Goal: Task Accomplishment & Management: Complete application form

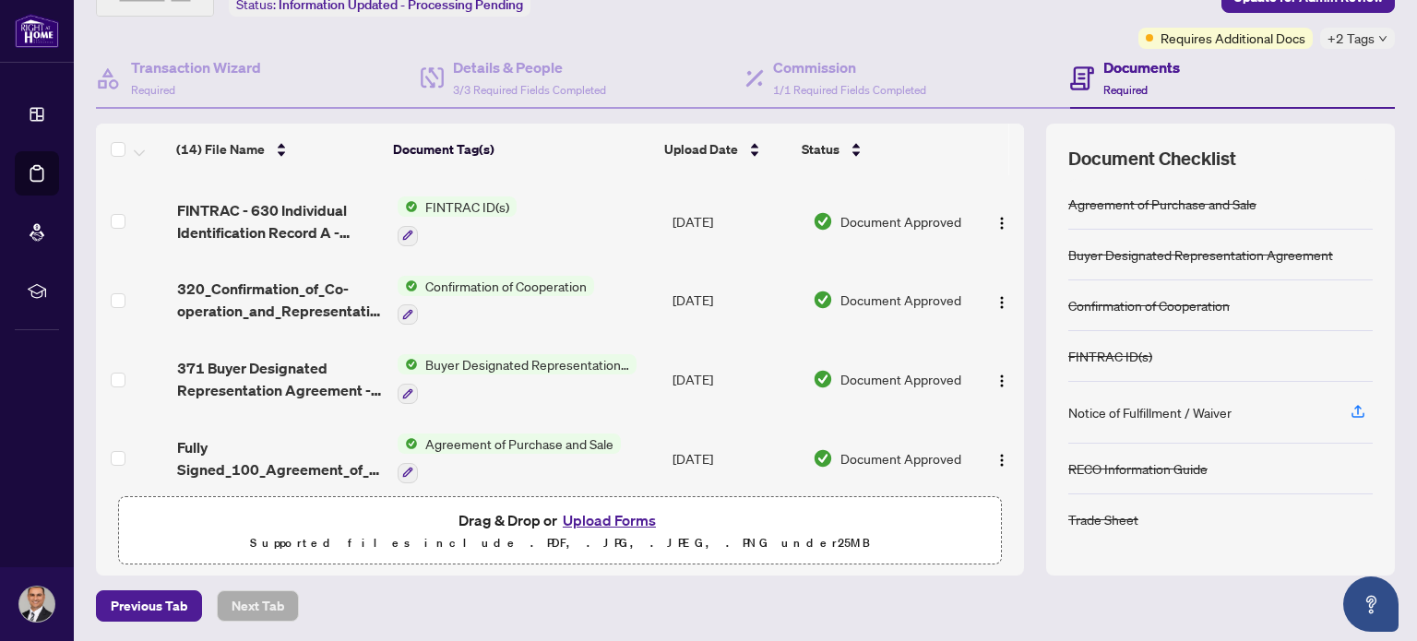
scroll to position [787, 0]
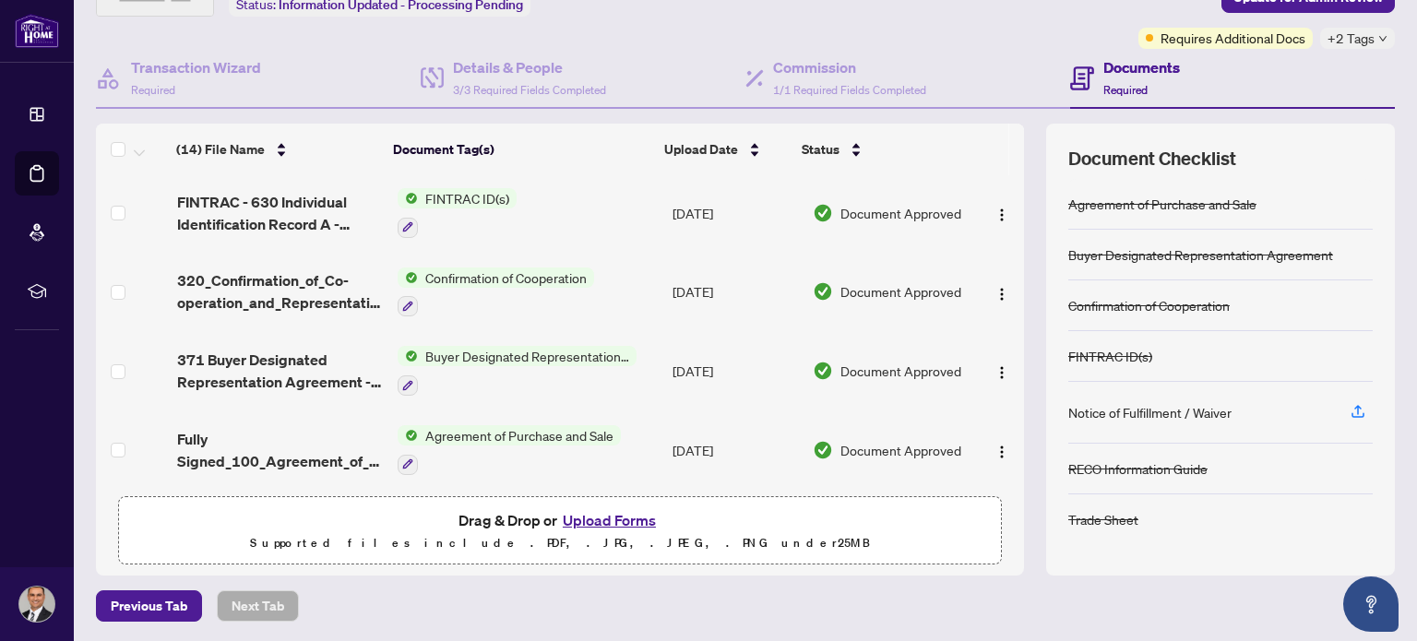
click at [1139, 77] on div "Documents Required" at bounding box center [1142, 77] width 77 height 43
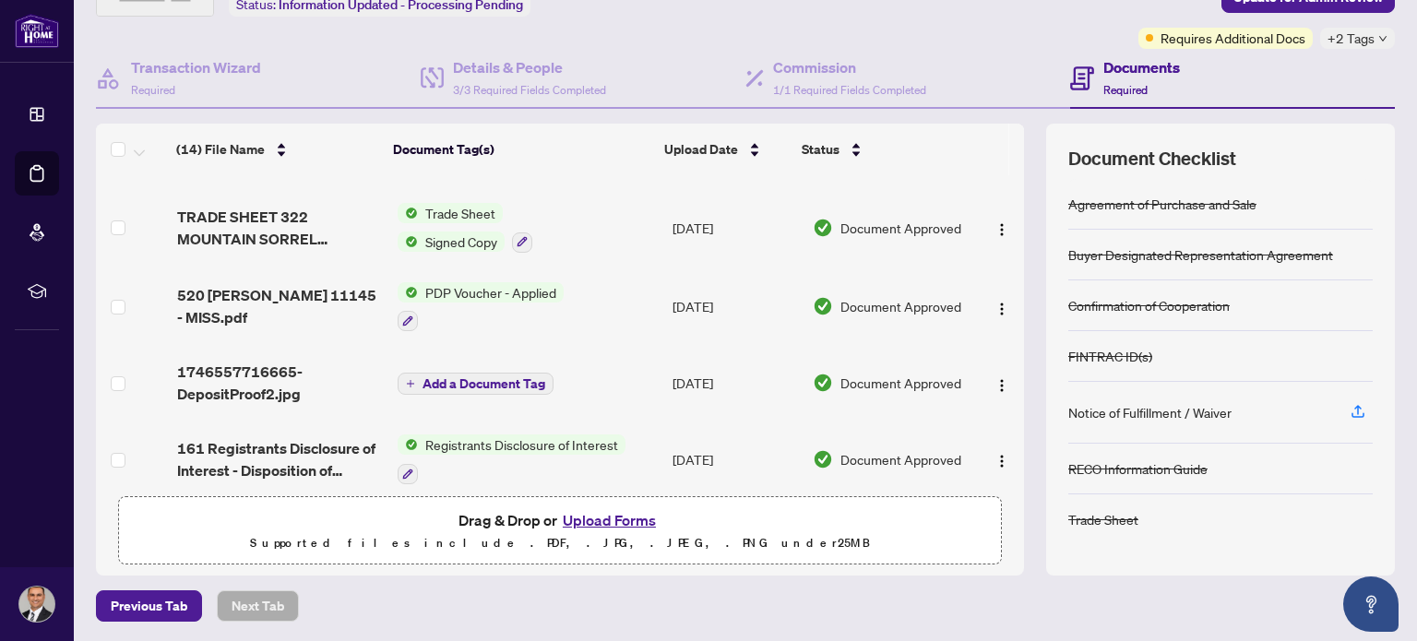
scroll to position [0, 0]
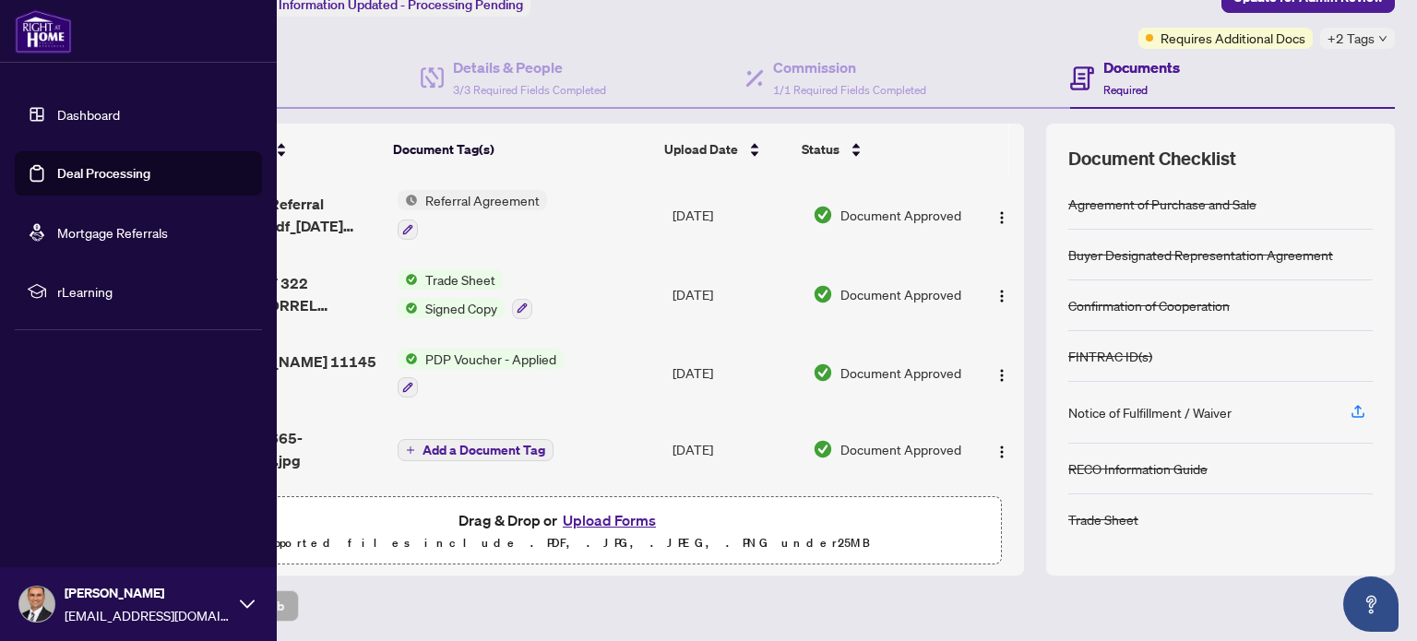
click at [109, 121] on link "Dashboard" at bounding box center [88, 114] width 63 height 17
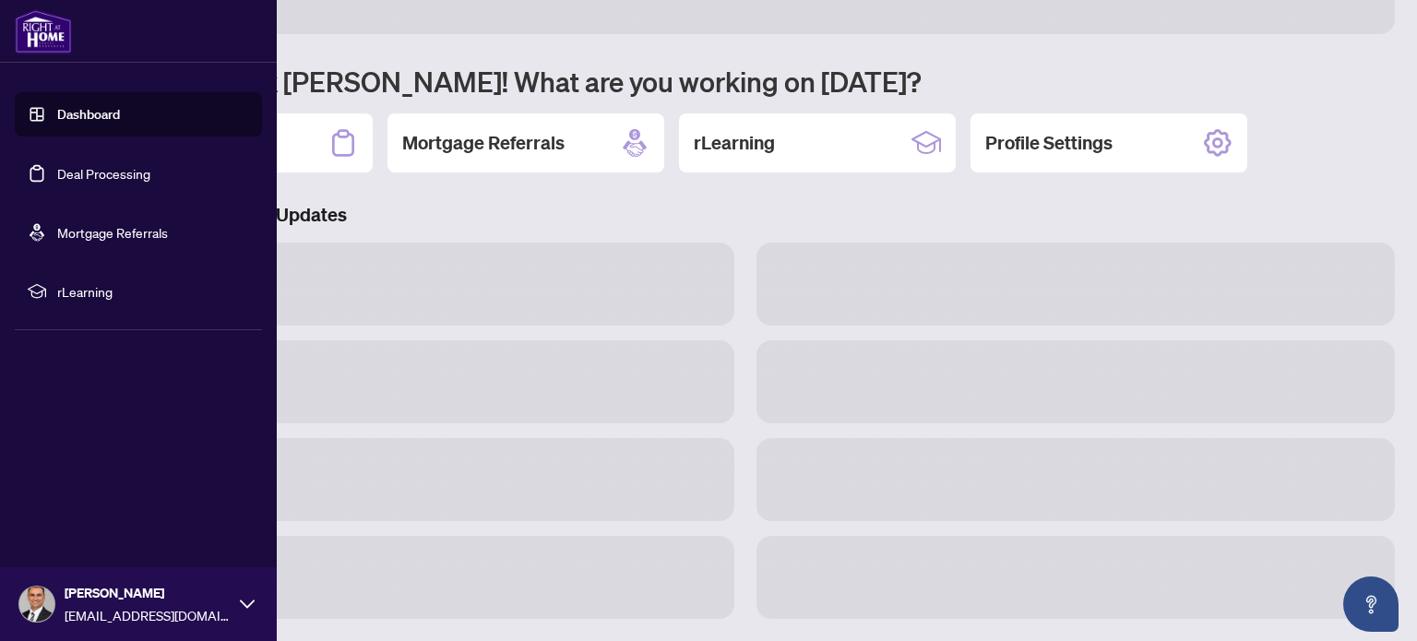
scroll to position [127, 0]
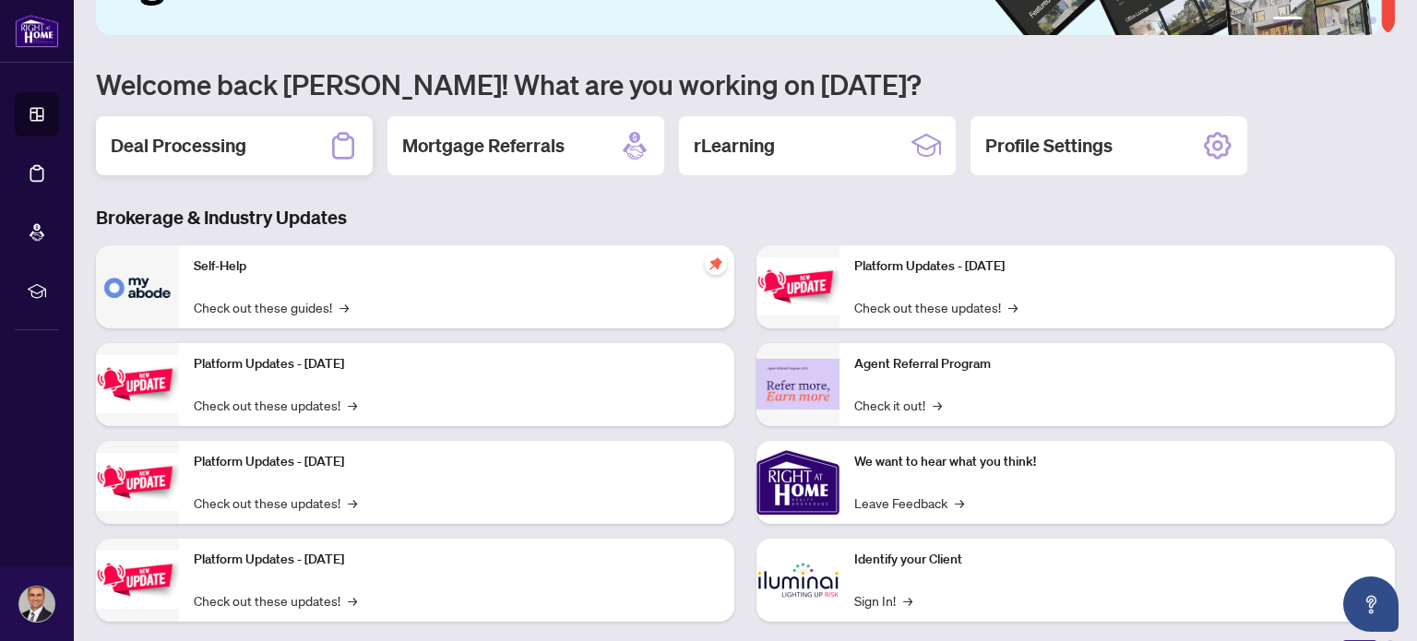
click at [236, 148] on h2 "Deal Processing" at bounding box center [179, 146] width 136 height 26
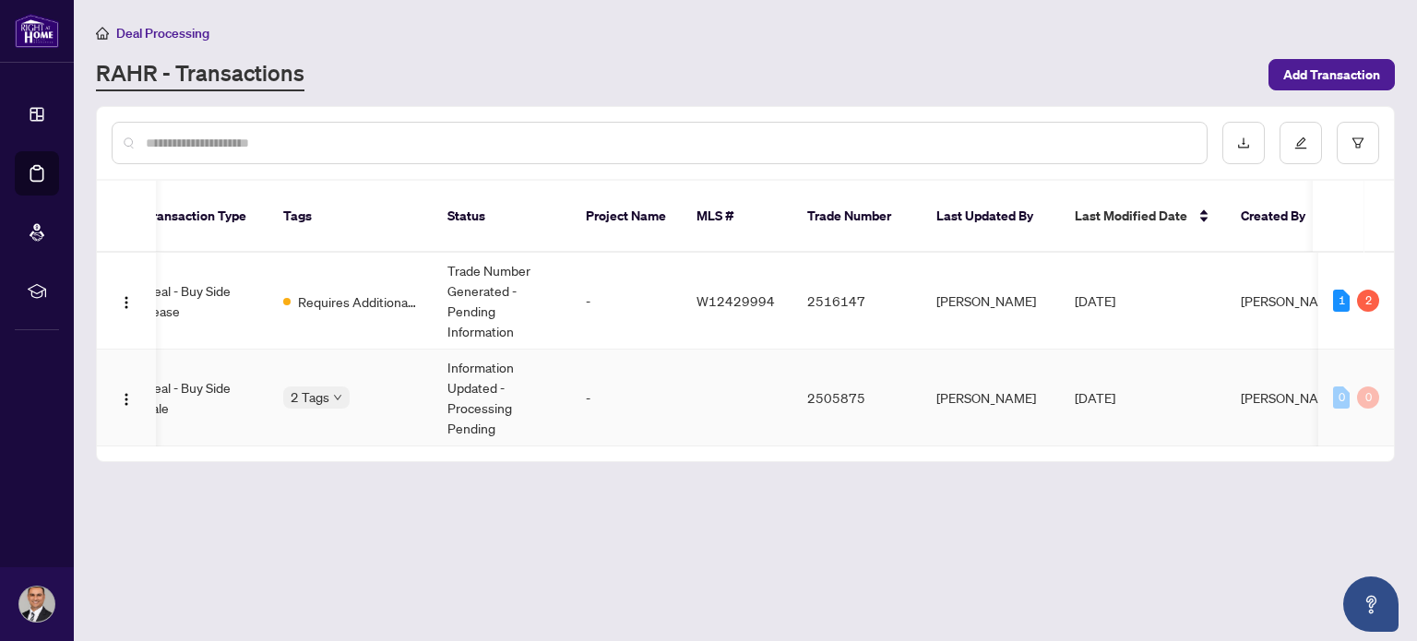
scroll to position [0, 391]
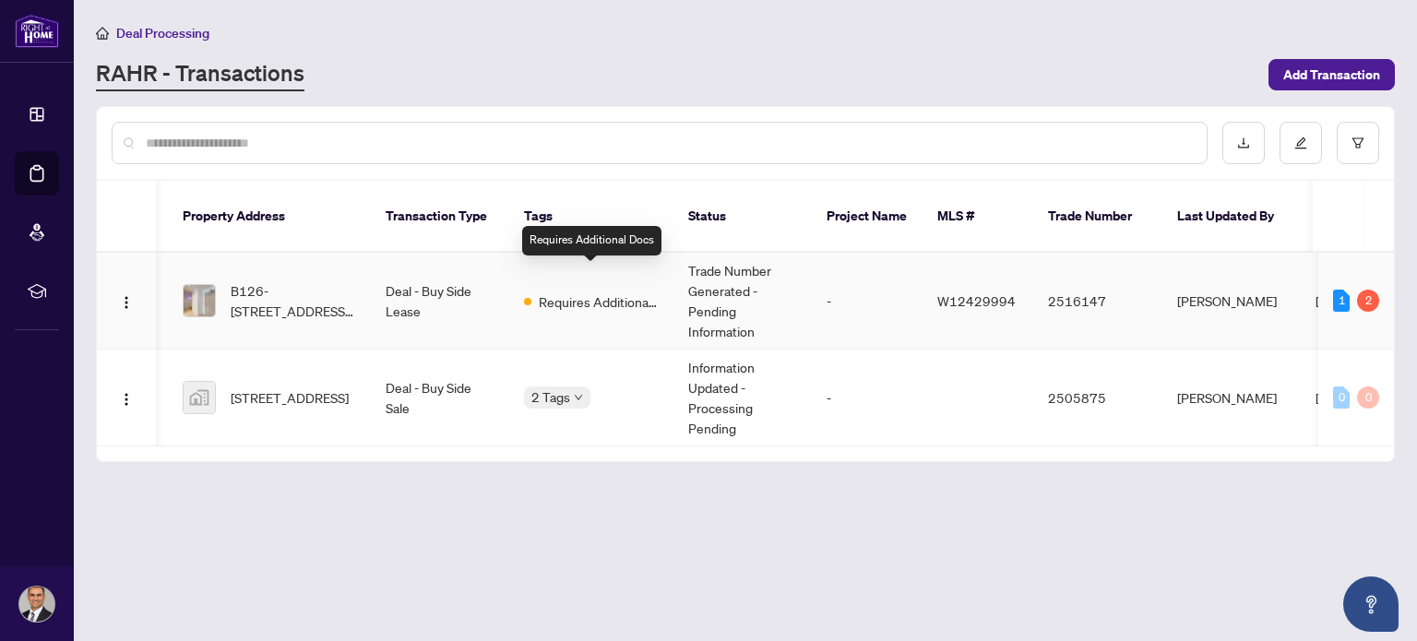
click at [583, 292] on span "Requires Additional Docs" at bounding box center [599, 302] width 120 height 20
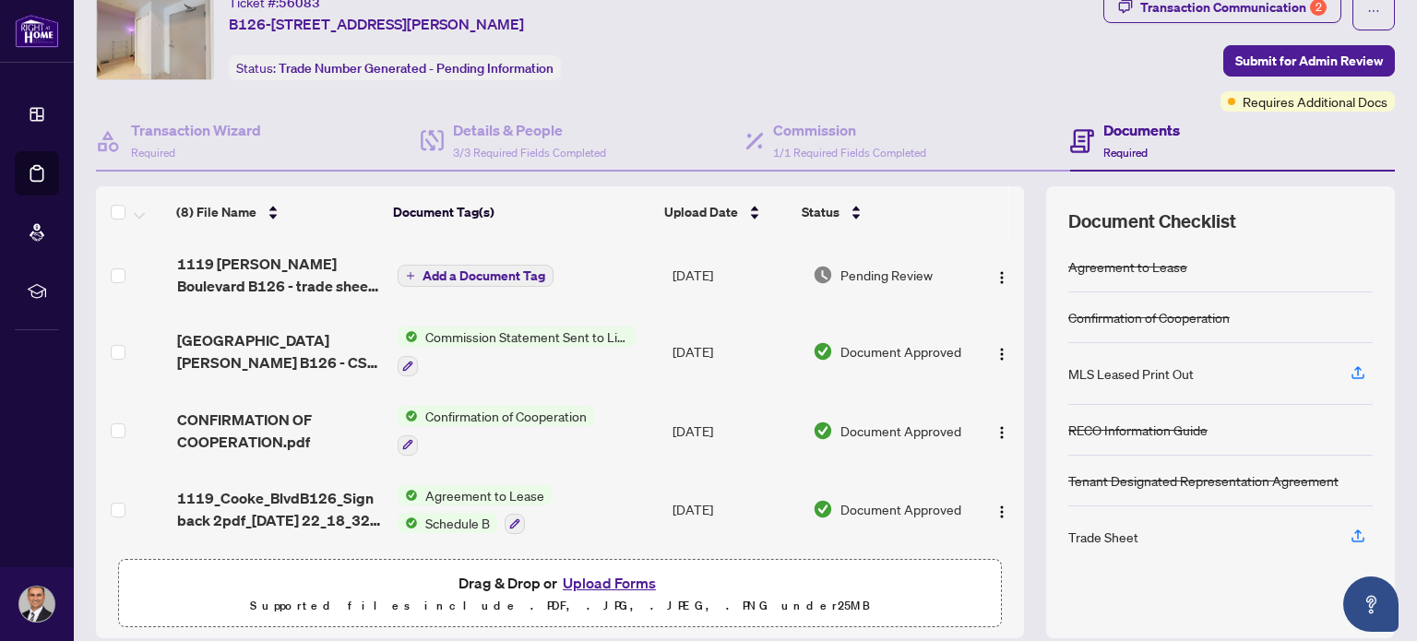
click at [1116, 127] on h4 "Documents" at bounding box center [1142, 130] width 77 height 22
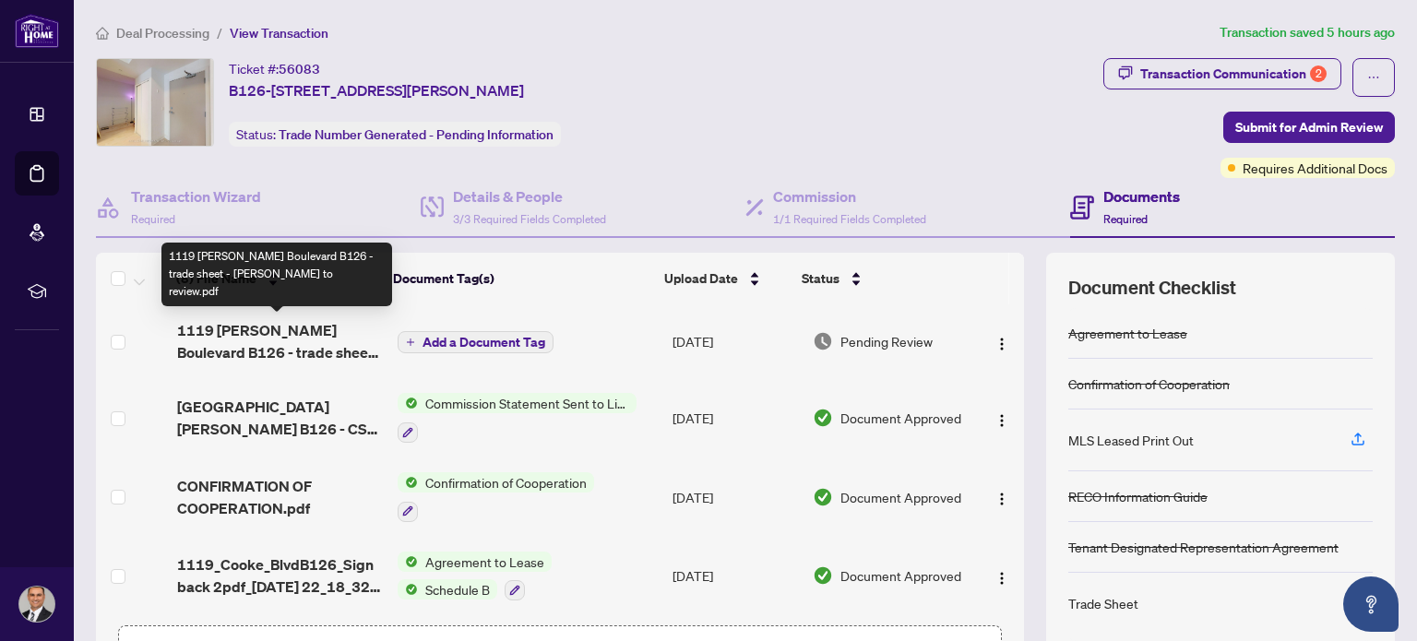
click at [234, 335] on span "1119 [PERSON_NAME] Boulevard B126 - trade sheet - [PERSON_NAME] to review.pdf" at bounding box center [280, 341] width 206 height 44
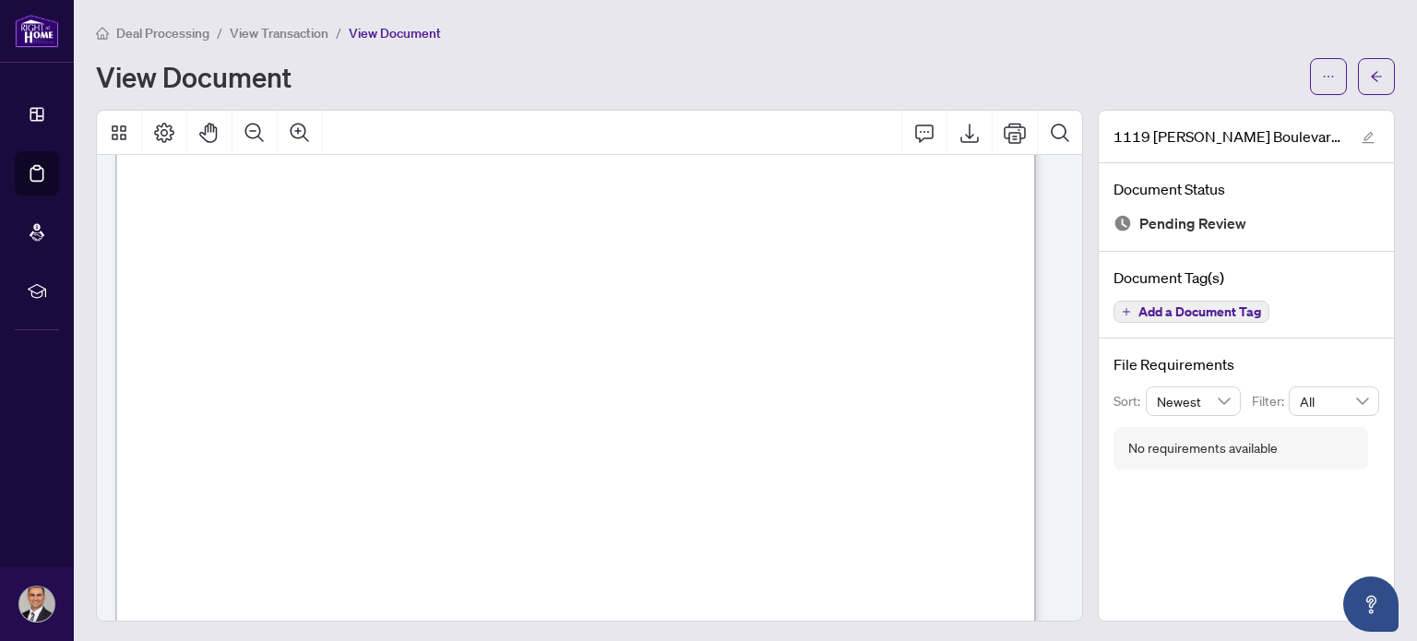
scroll to position [594, 0]
click at [787, 335] on span "Signature:_____________________________________________" at bounding box center [838, 337] width 307 height 9
click at [805, 320] on div "Right at Home Realty 2516147 [STREET_ADDRESS][PERSON_NAME] Property: Type: RESI…" at bounding box center [865, 549] width 1500 height 1941
click at [789, 330] on div "Right at Home Realty 2516147 [STREET_ADDRESS][PERSON_NAME] Property: Type: RESI…" at bounding box center [865, 549] width 1500 height 1941
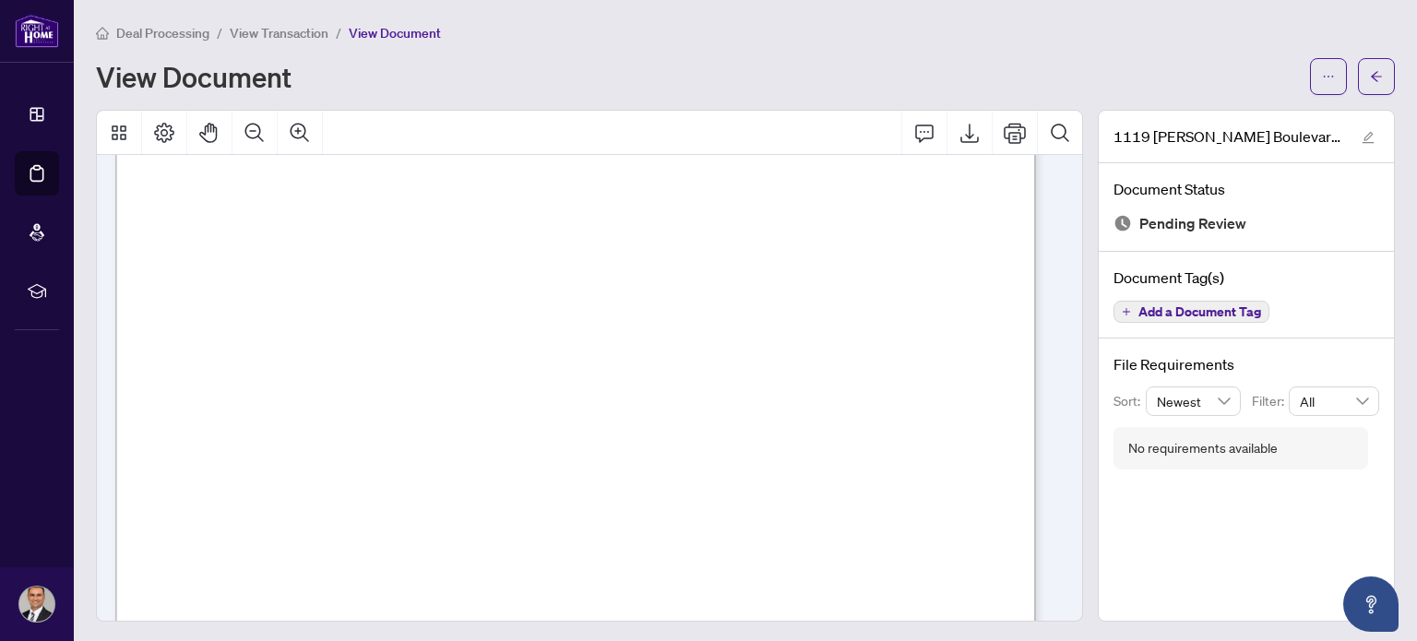
click at [789, 330] on div "Right at Home Realty 2516147 [STREET_ADDRESS][PERSON_NAME] Property: Type: RESI…" at bounding box center [865, 549] width 1500 height 1941
click at [959, 134] on icon "Export" at bounding box center [970, 133] width 22 height 22
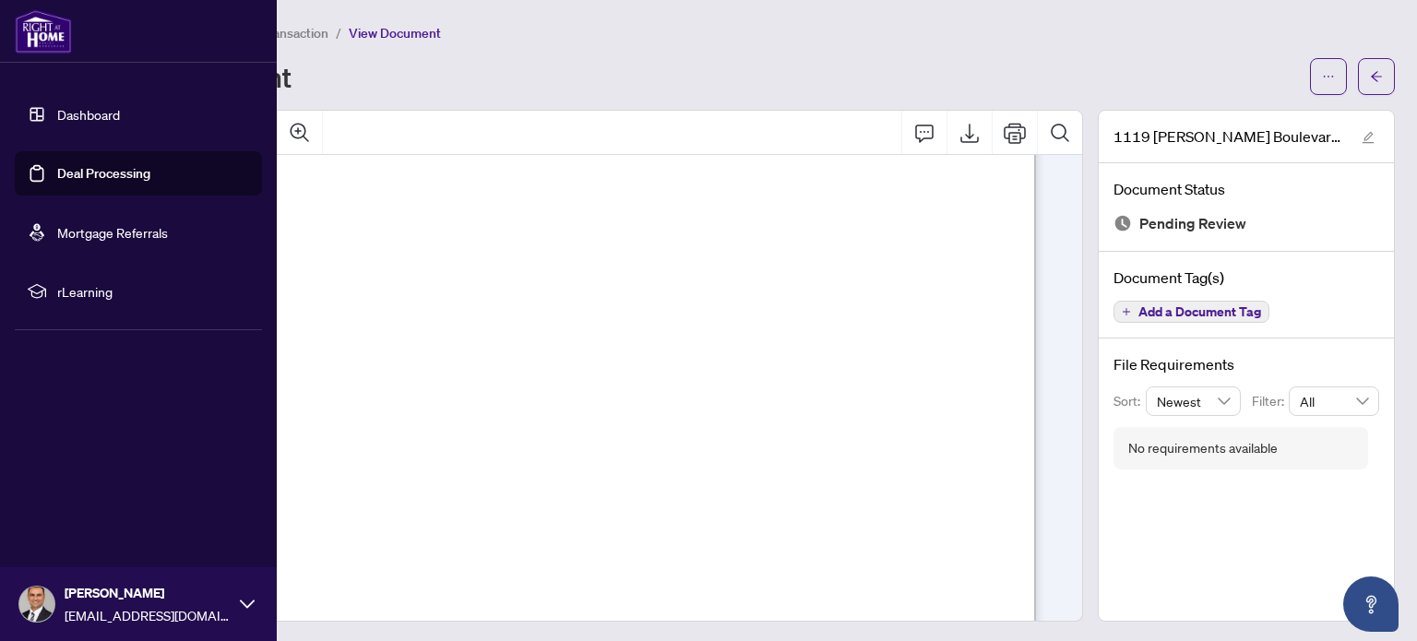
click at [93, 118] on link "Dashboard" at bounding box center [88, 114] width 63 height 17
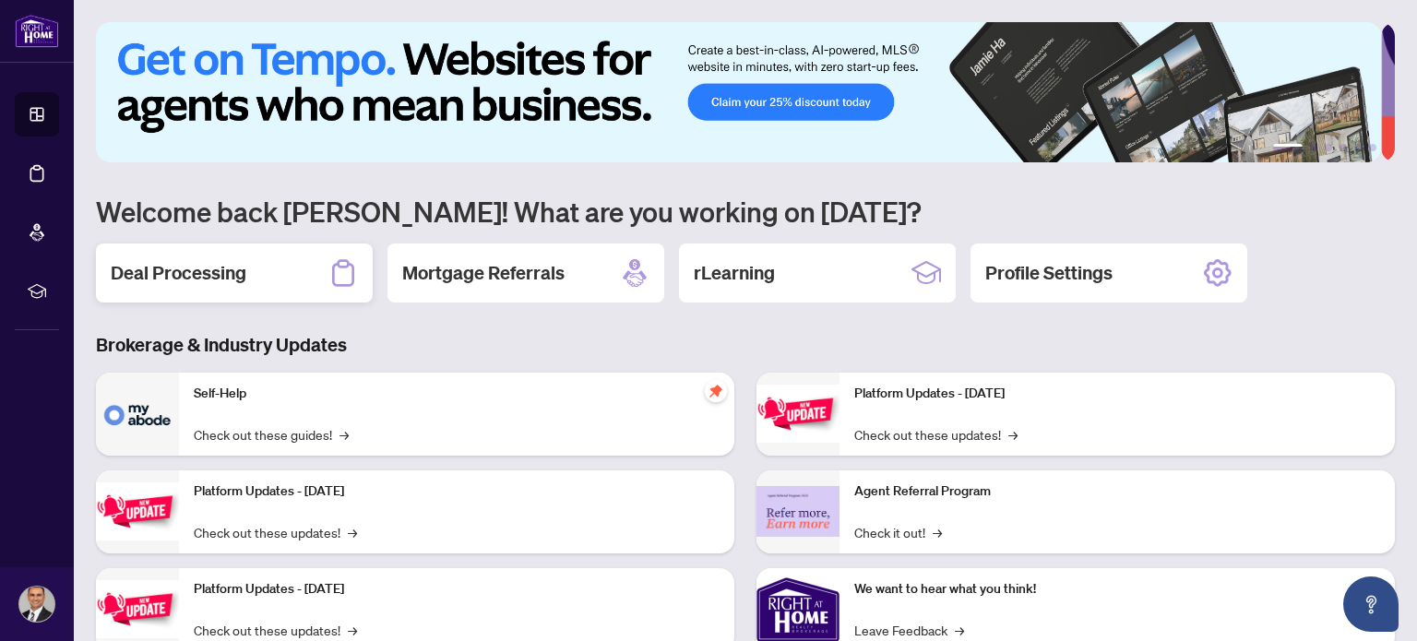
click at [218, 272] on h2 "Deal Processing" at bounding box center [179, 273] width 136 height 26
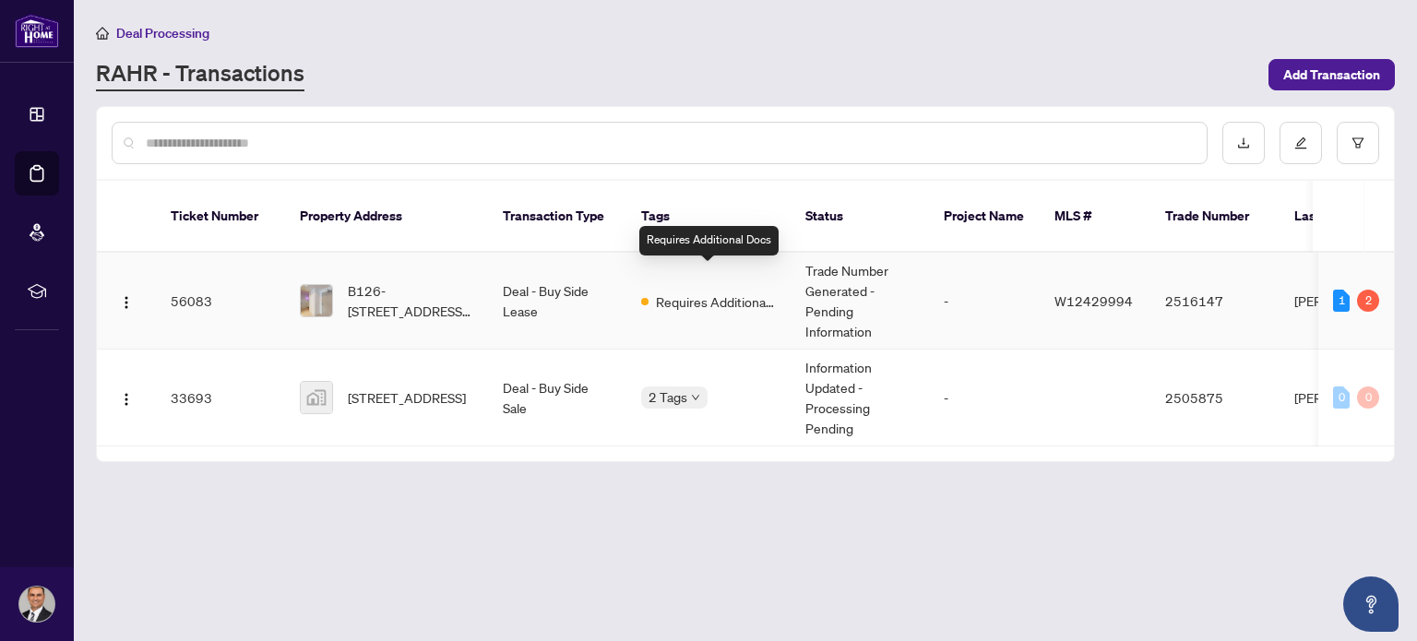
click at [679, 292] on span "Requires Additional Docs" at bounding box center [716, 302] width 120 height 20
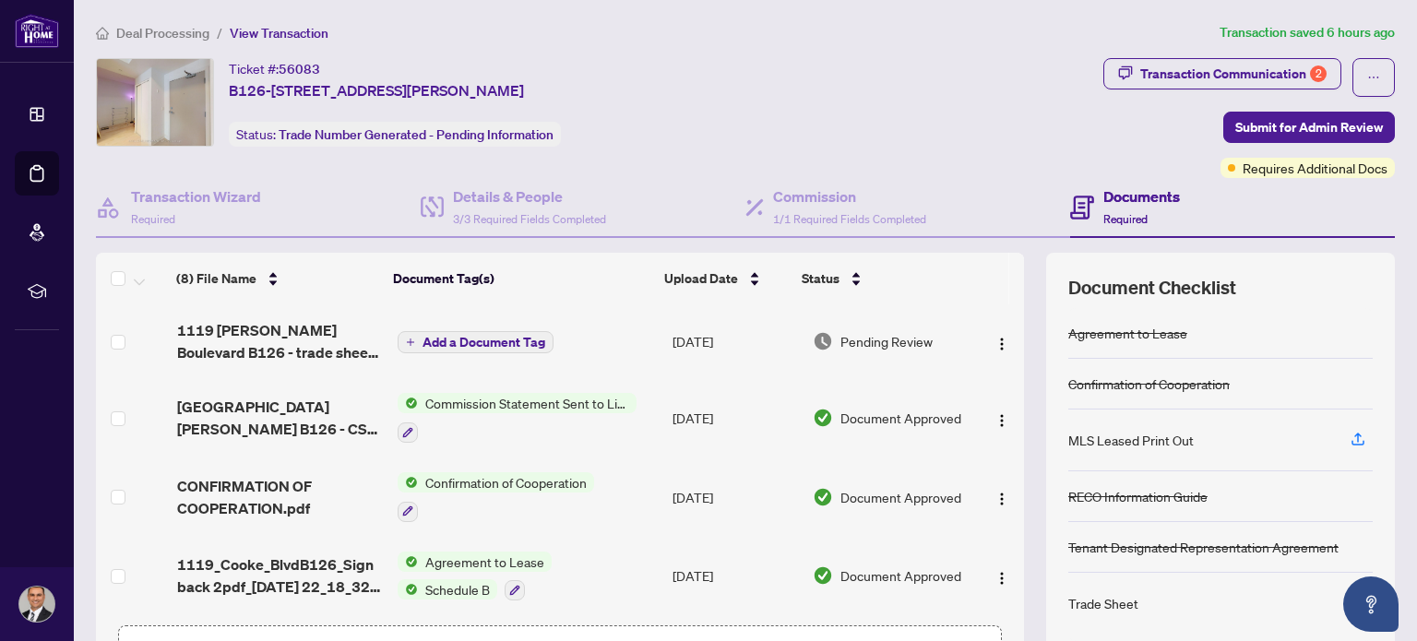
click at [409, 339] on icon "plus" at bounding box center [410, 342] width 9 height 9
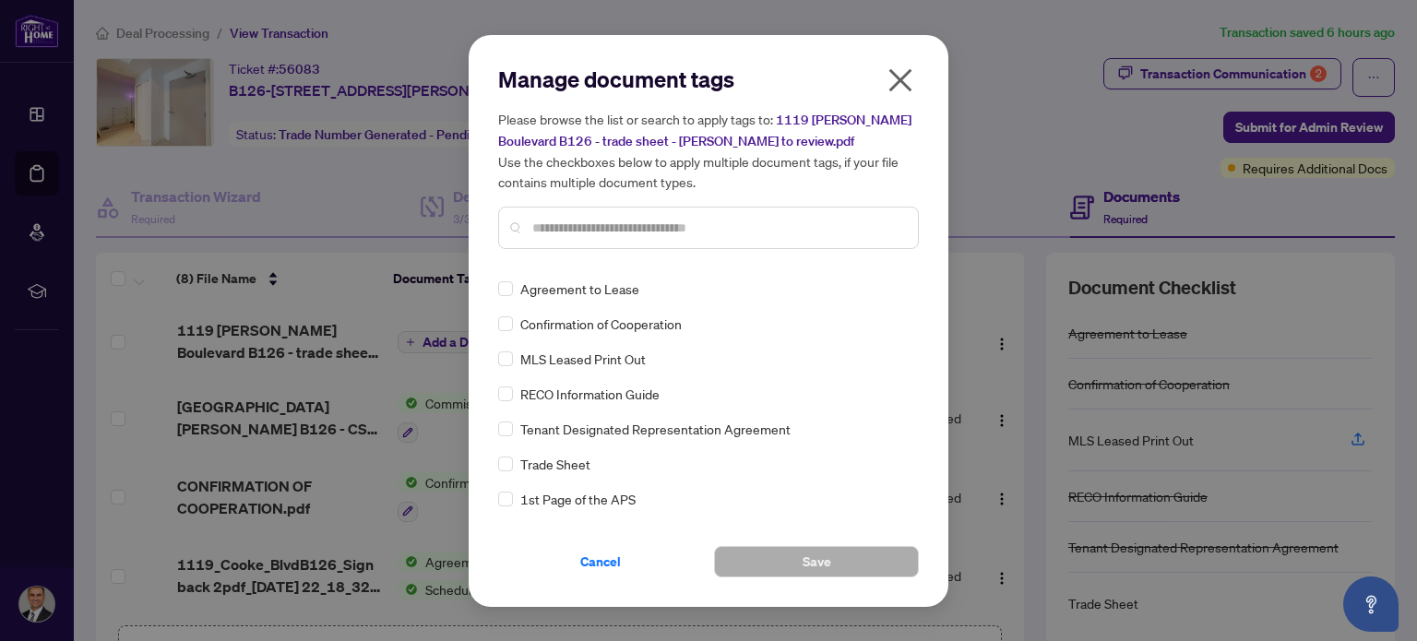
click at [898, 75] on icon "close" at bounding box center [901, 81] width 30 height 30
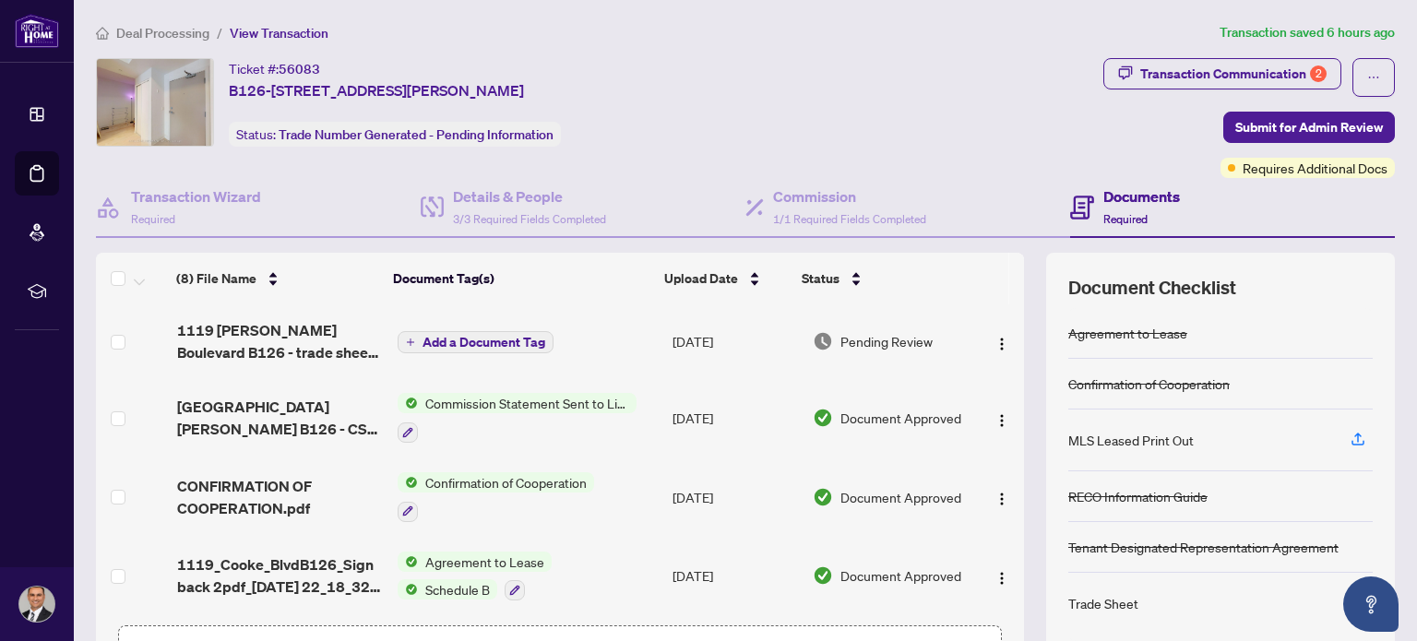
scroll to position [129, 0]
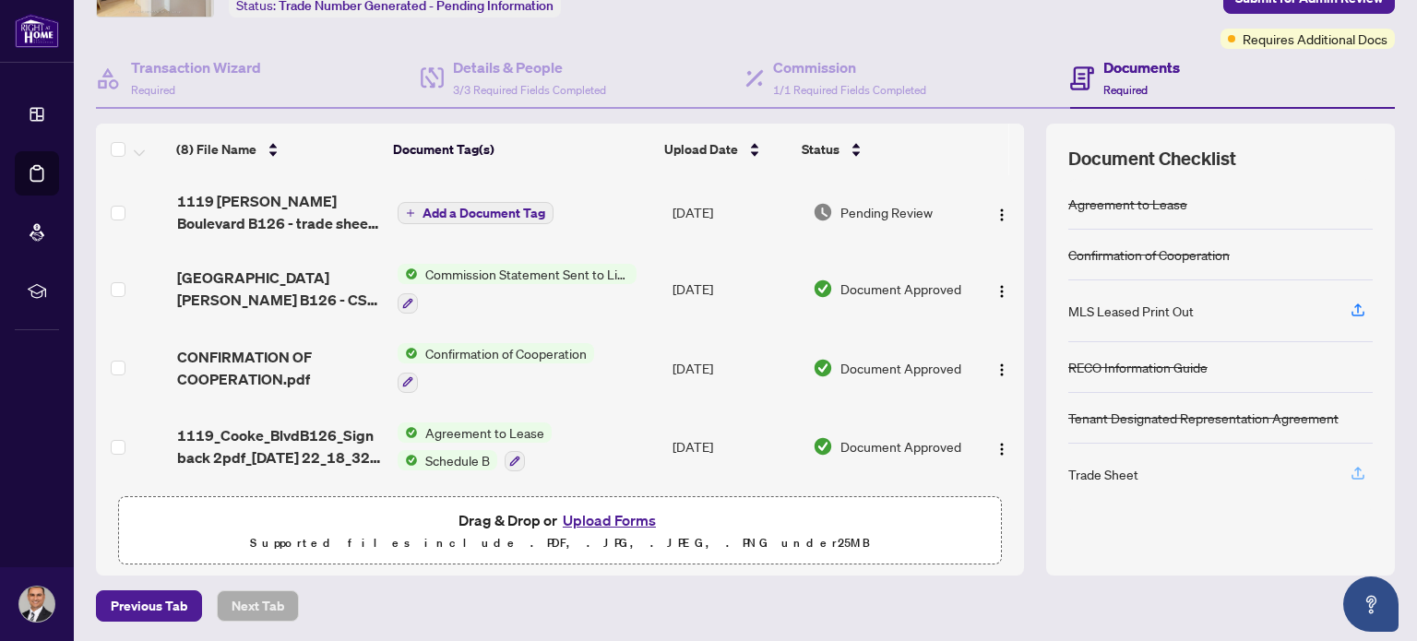
click at [1350, 469] on icon "button" at bounding box center [1358, 473] width 17 height 17
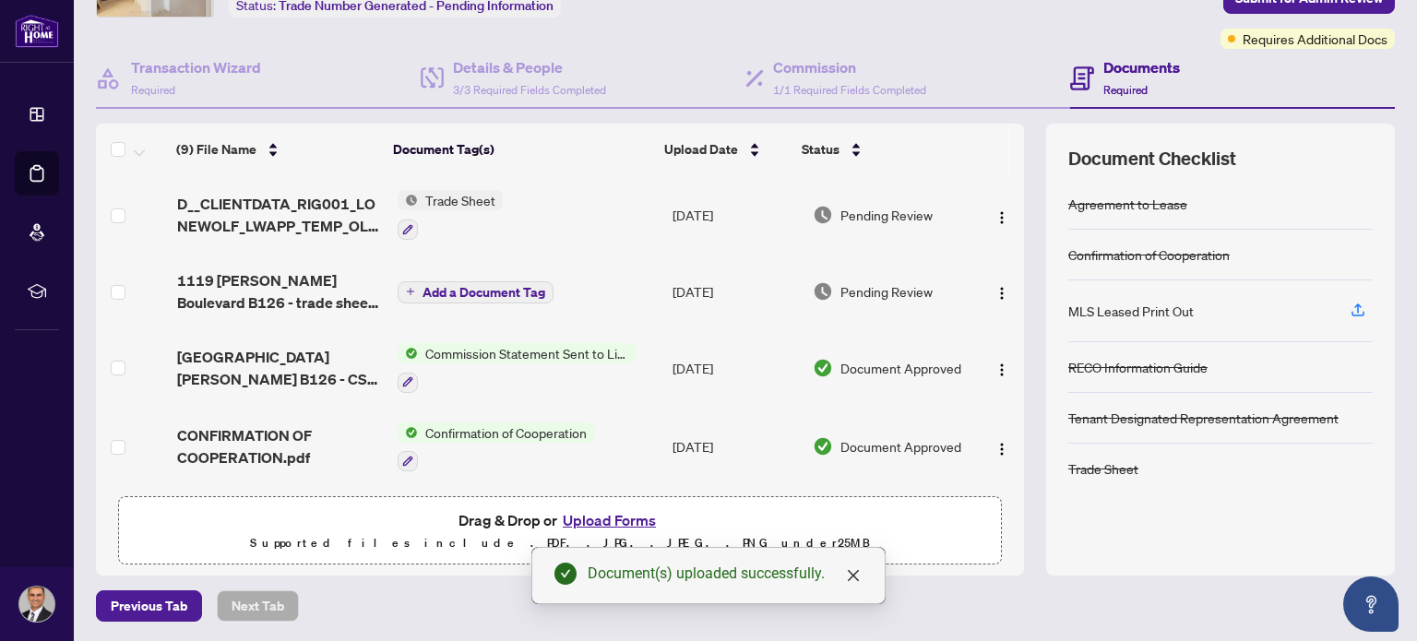
click at [478, 198] on span "Trade Sheet" at bounding box center [460, 200] width 85 height 20
click at [592, 207] on td "Trade Sheet" at bounding box center [527, 214] width 275 height 79
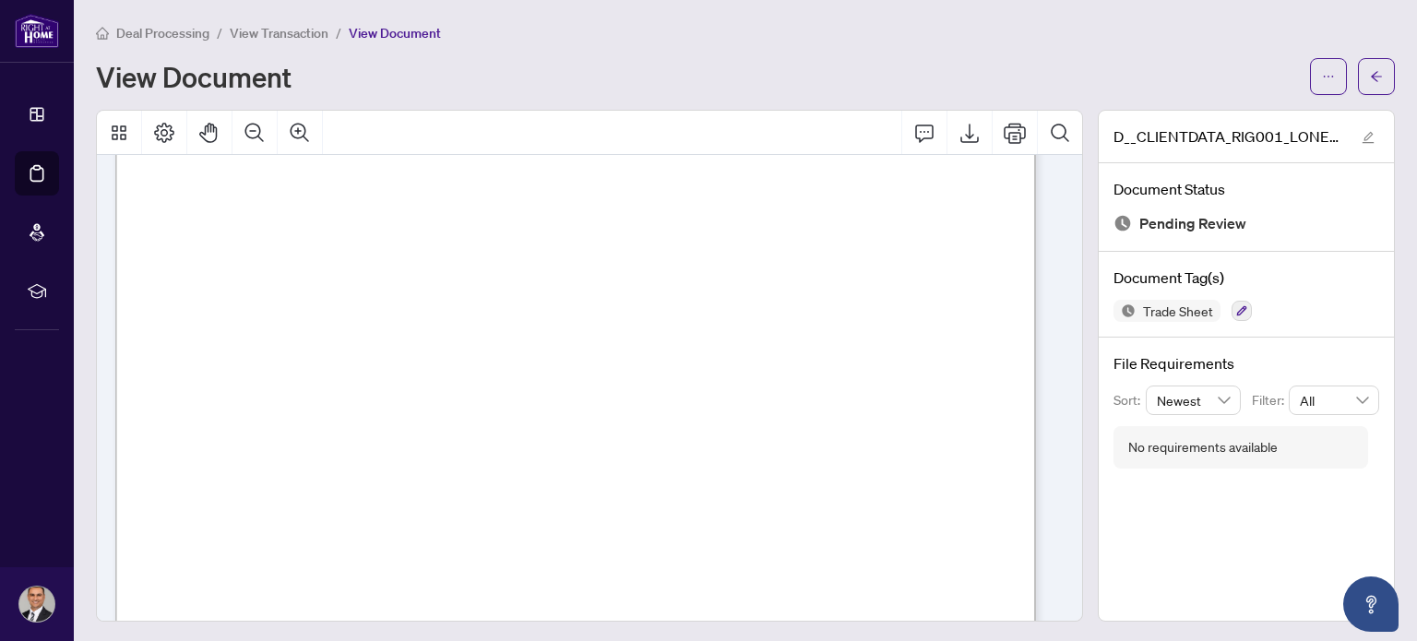
scroll to position [760, 0]
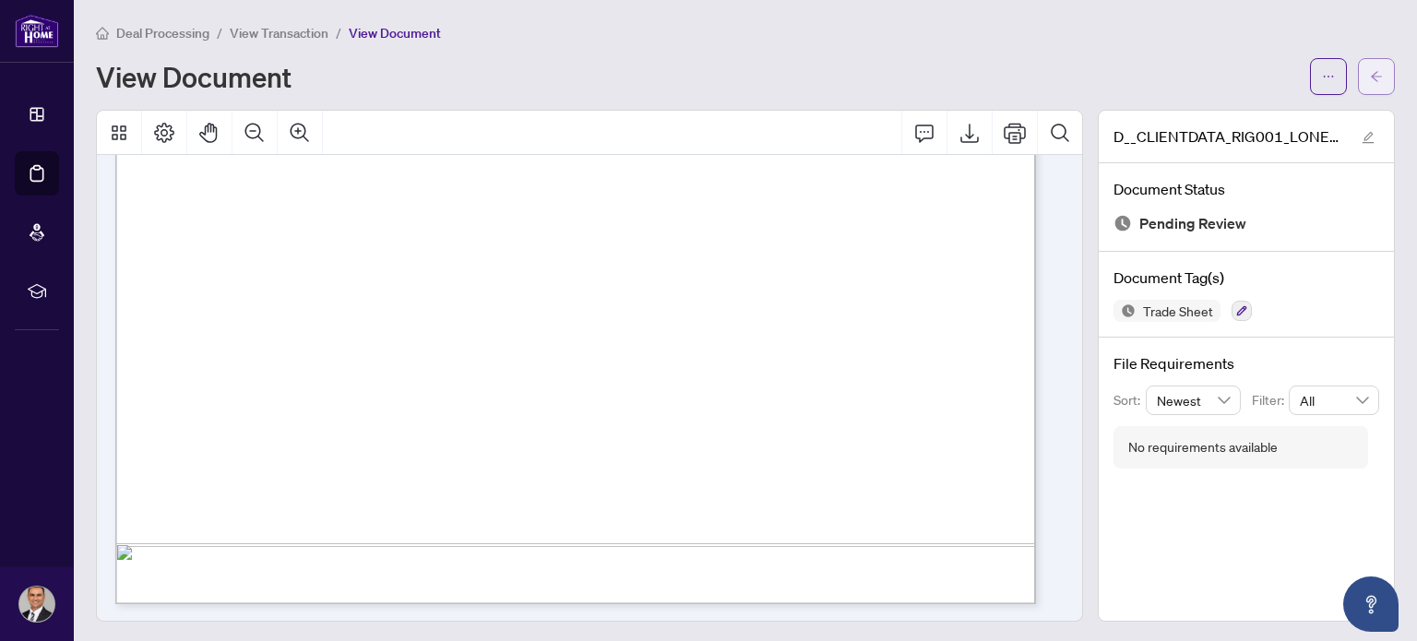
click at [1370, 70] on icon "arrow-left" at bounding box center [1376, 76] width 13 height 13
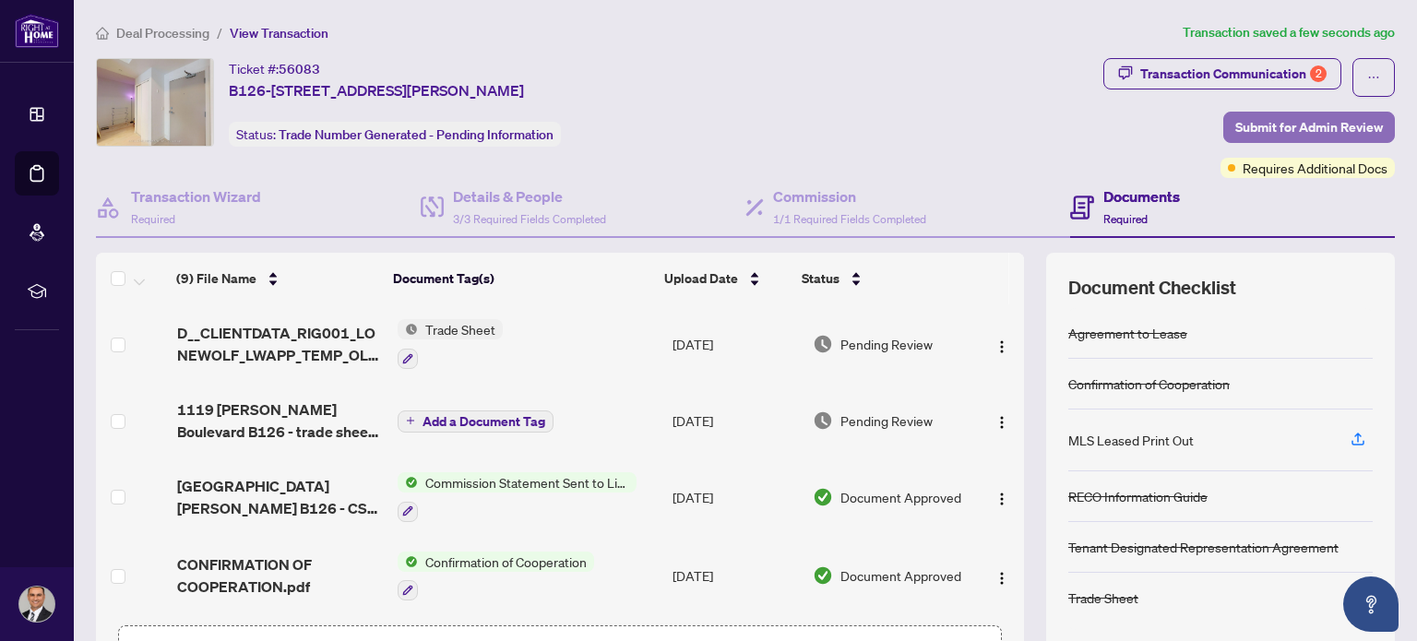
click at [1309, 132] on span "Submit for Admin Review" at bounding box center [1309, 128] width 148 height 30
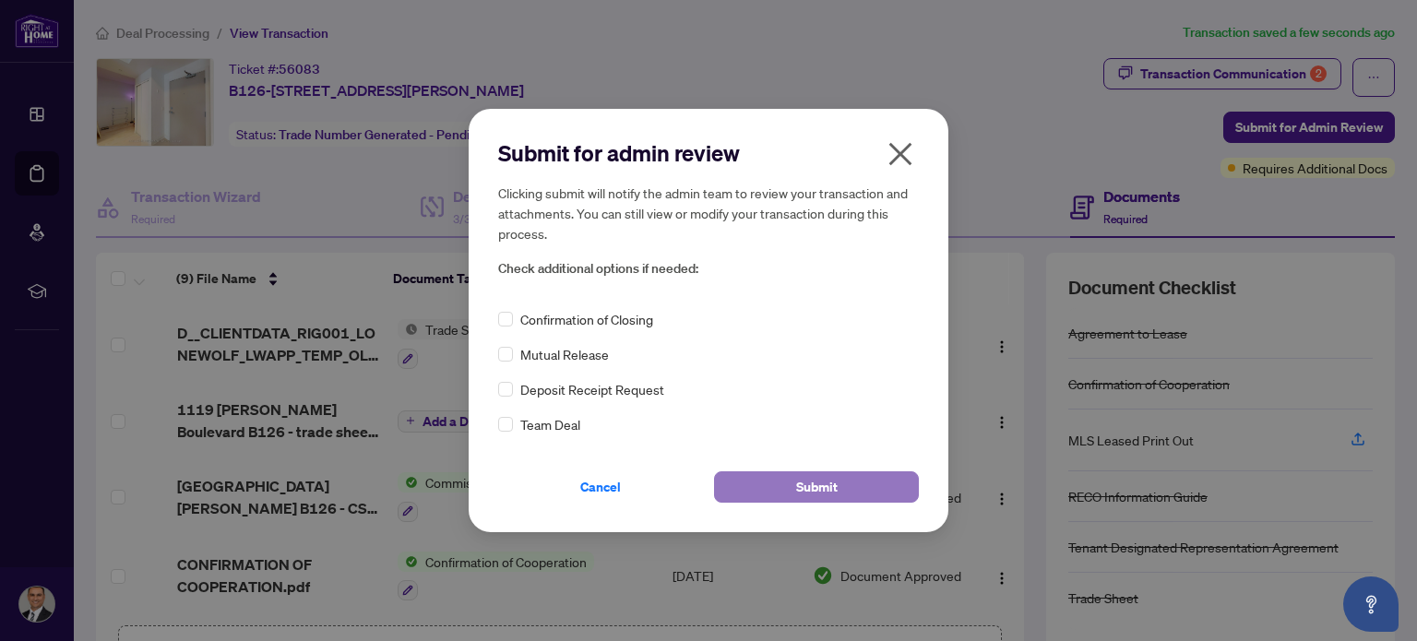
click at [819, 495] on span "Submit" at bounding box center [817, 487] width 42 height 30
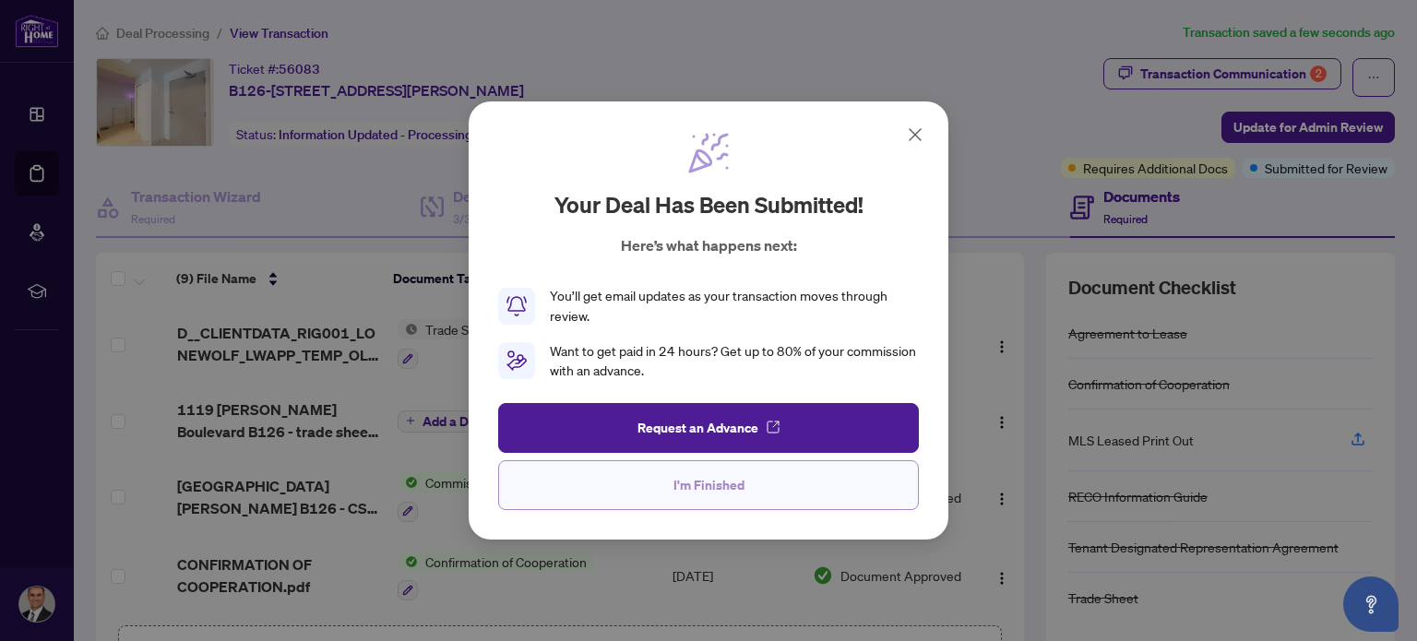
click at [733, 473] on span "I'm Finished" at bounding box center [709, 486] width 71 height 30
